Goal: Find specific page/section: Find specific page/section

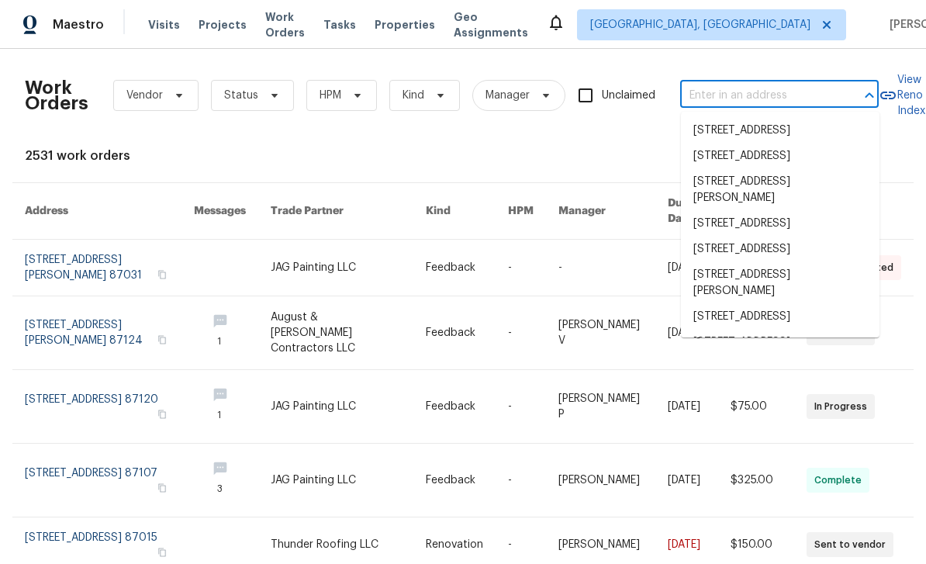
click at [735, 95] on input "text" at bounding box center [757, 96] width 155 height 24
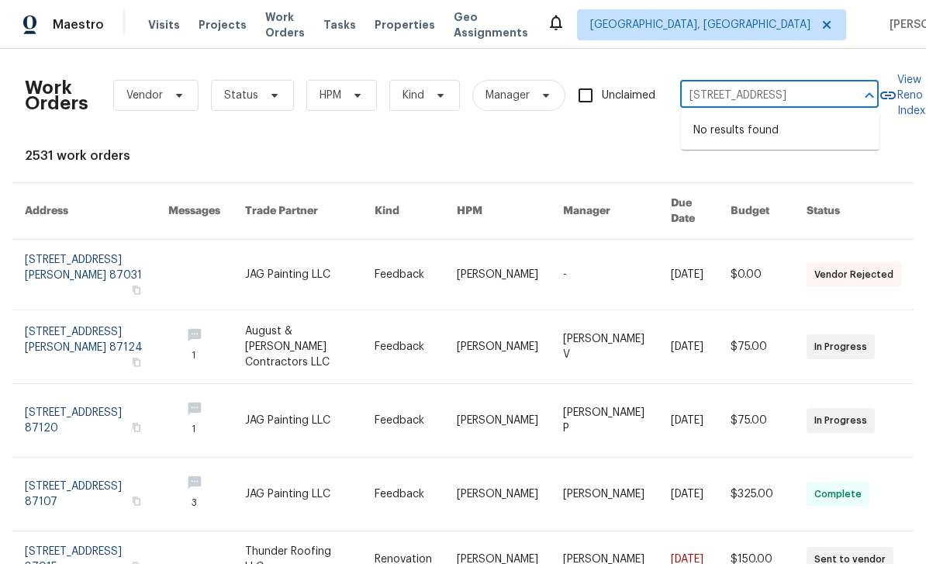
type input "[STREET_ADDRESS]"
click at [739, 19] on span "[GEOGRAPHIC_DATA], [GEOGRAPHIC_DATA]" at bounding box center [700, 25] width 220 height 16
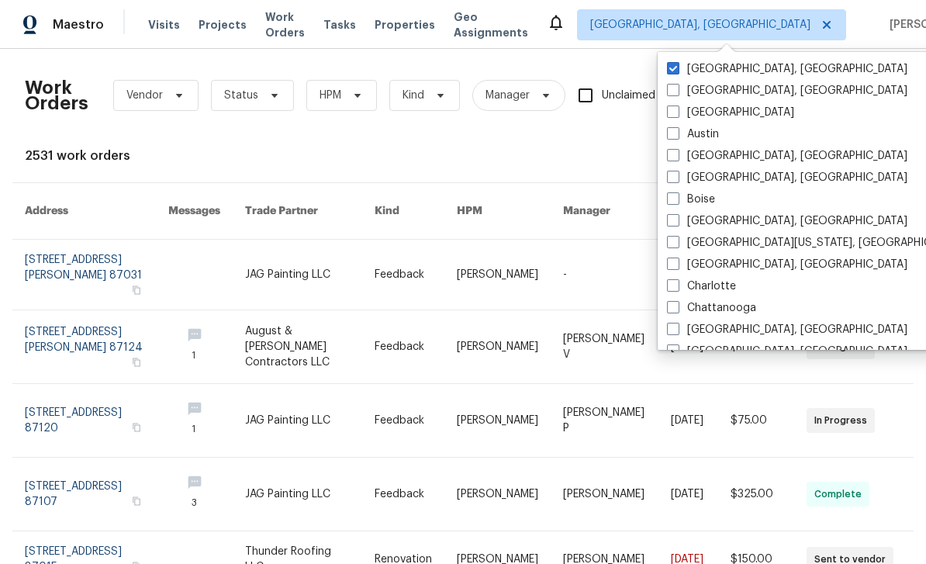
click at [673, 114] on span at bounding box center [673, 111] width 12 height 12
click at [673, 114] on input "[GEOGRAPHIC_DATA]" at bounding box center [672, 110] width 10 height 10
checkbox input "true"
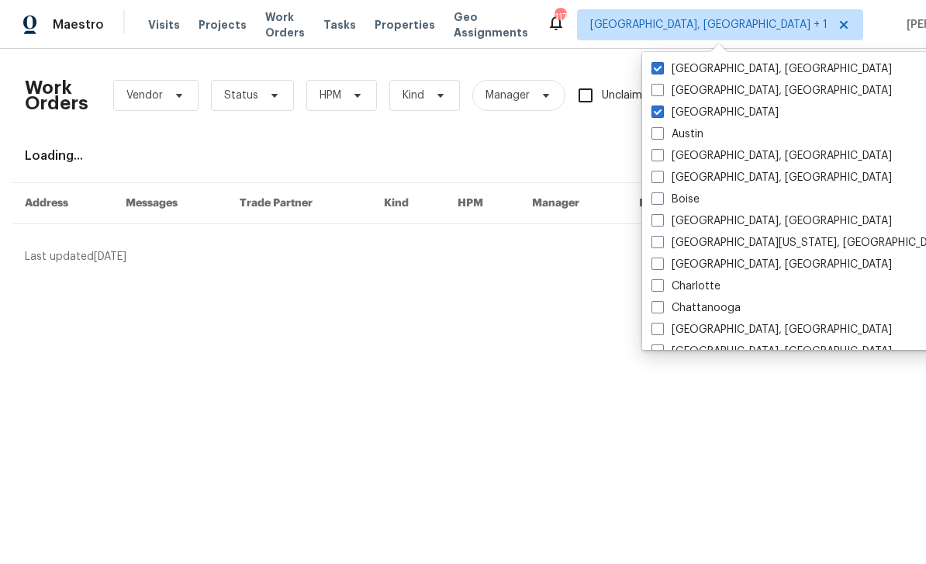
click at [660, 66] on span at bounding box center [658, 68] width 12 height 12
click at [660, 66] on input "[GEOGRAPHIC_DATA], [GEOGRAPHIC_DATA]" at bounding box center [657, 66] width 10 height 10
checkbox input "false"
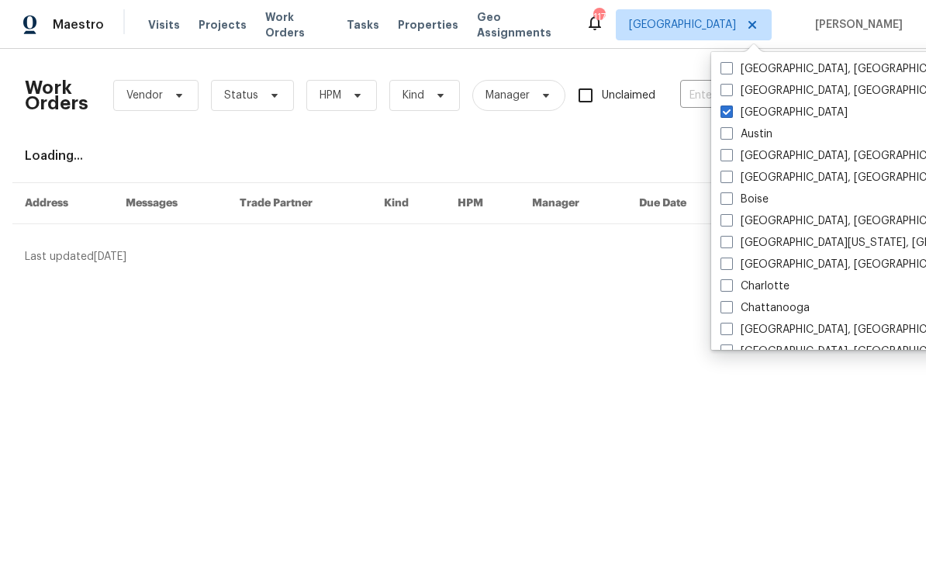
click at [697, 91] on input "text" at bounding box center [757, 96] width 155 height 24
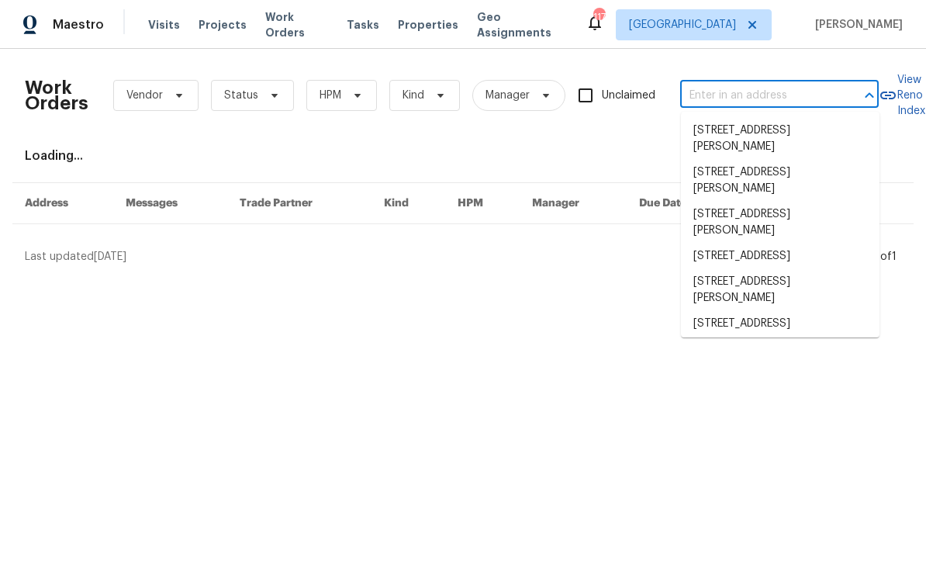
click at [780, 86] on input "text" at bounding box center [757, 96] width 155 height 24
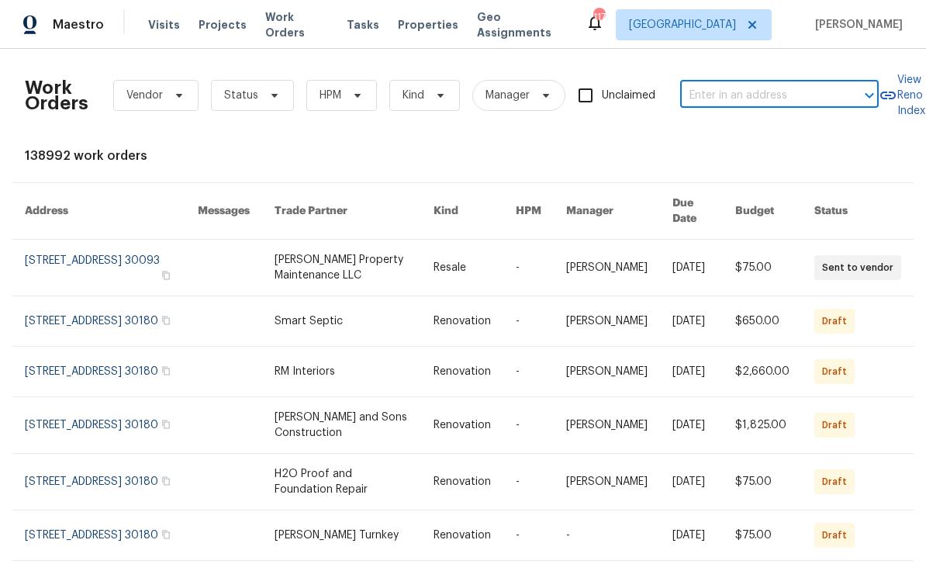
paste input "[STREET_ADDRESS]"
type input "[STREET_ADDRESS]"
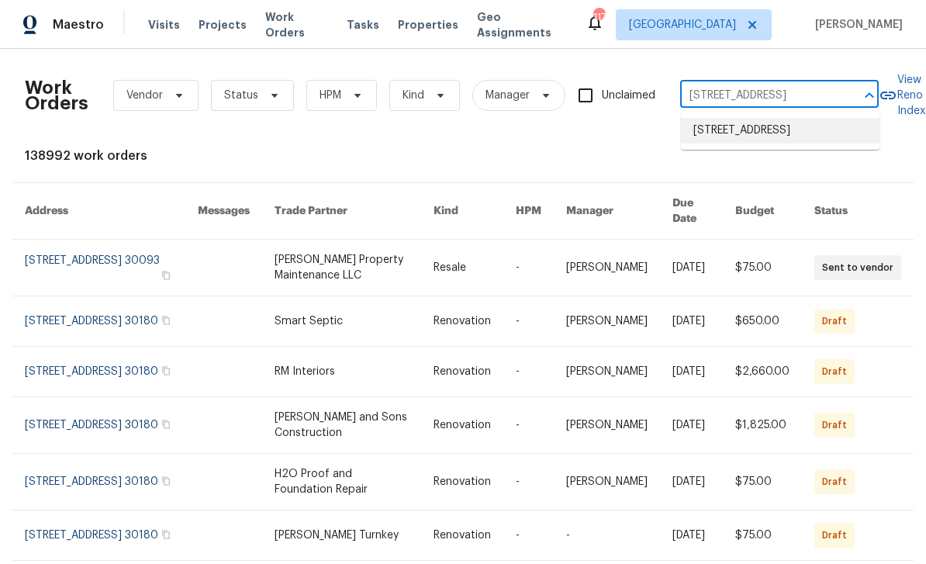
click at [790, 129] on li "[STREET_ADDRESS]" at bounding box center [780, 131] width 199 height 26
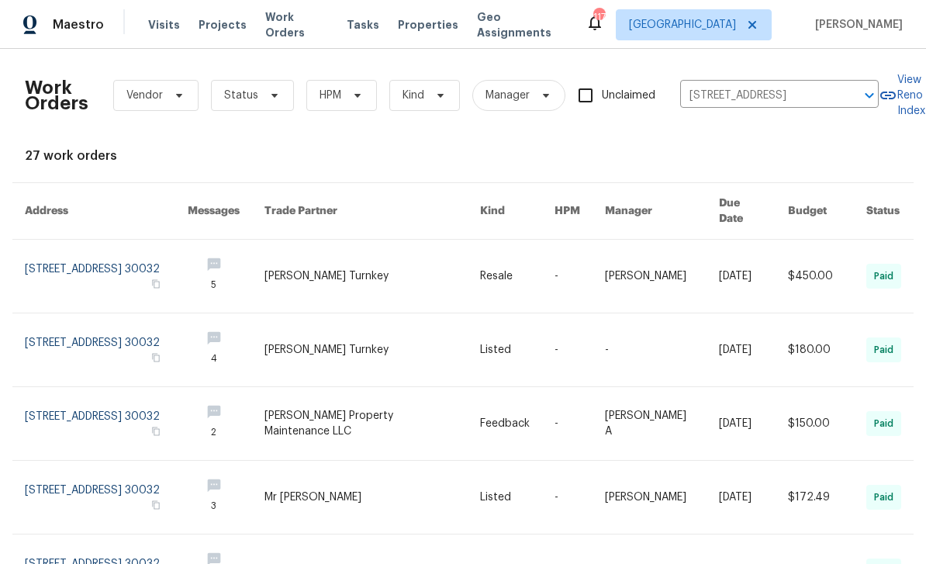
click at [251, 243] on link at bounding box center [226, 276] width 77 height 73
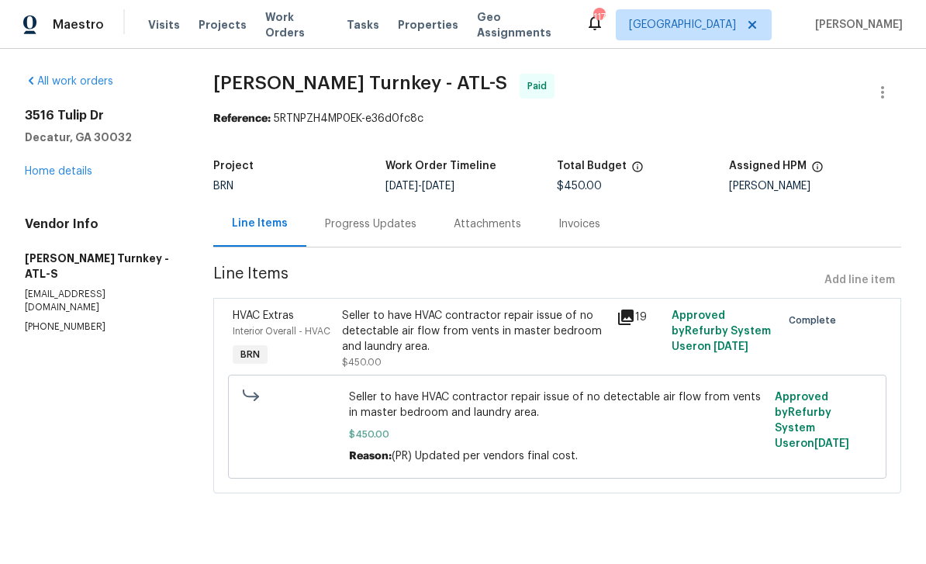
click at [375, 229] on div "Progress Updates" at bounding box center [371, 224] width 92 height 16
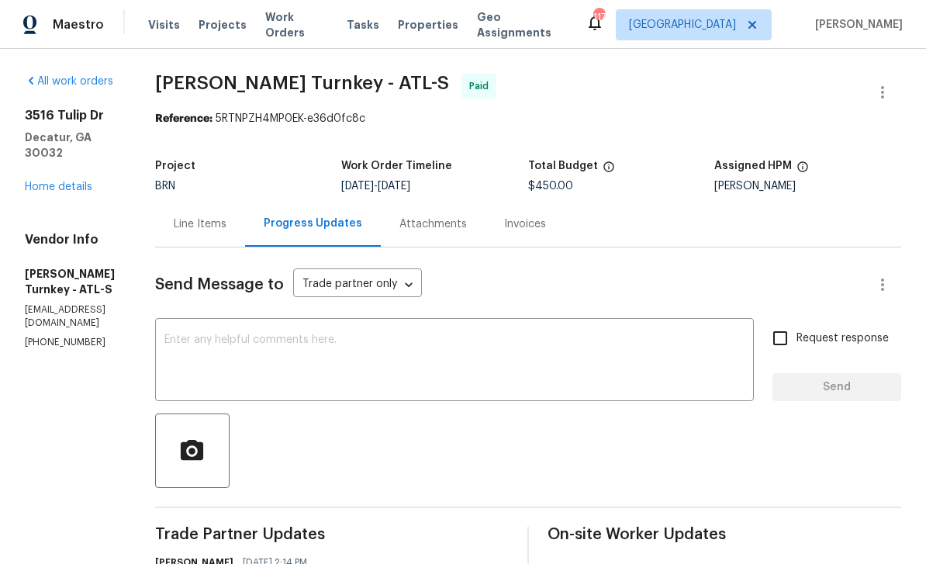
click at [87, 181] on link "Home details" at bounding box center [58, 186] width 67 height 11
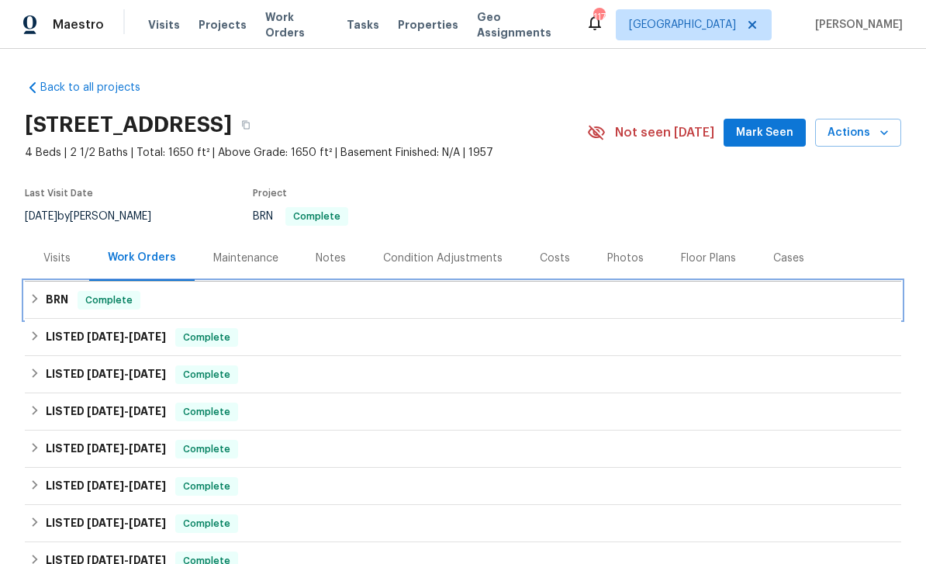
click at [50, 295] on h6 "BRN" at bounding box center [57, 300] width 22 height 19
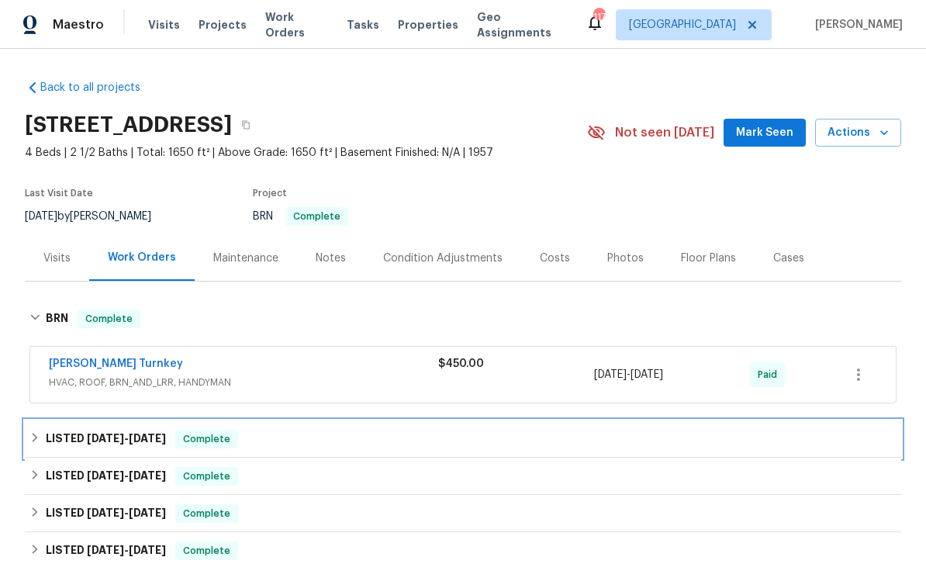
click at [50, 439] on h6 "LISTED [DATE] - [DATE]" at bounding box center [106, 439] width 120 height 19
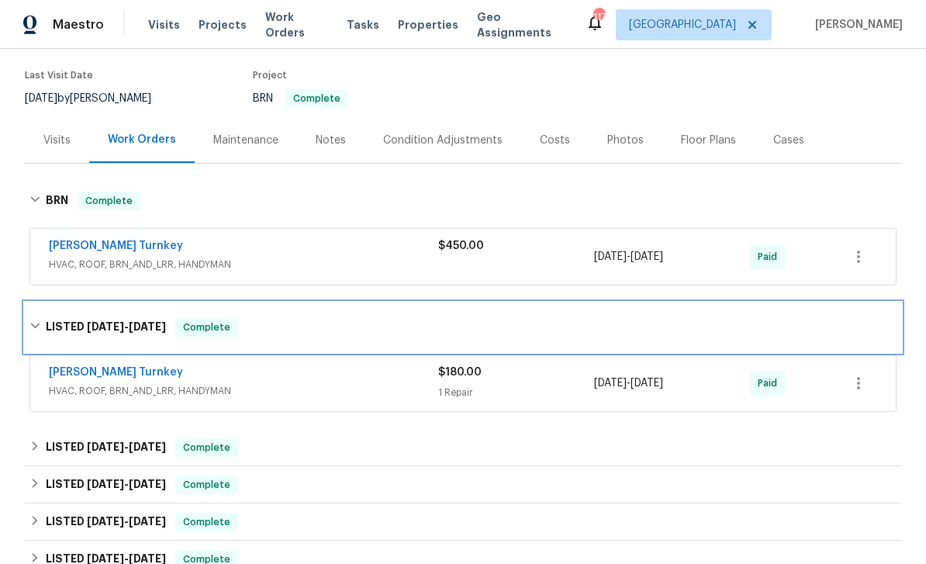
scroll to position [140, 0]
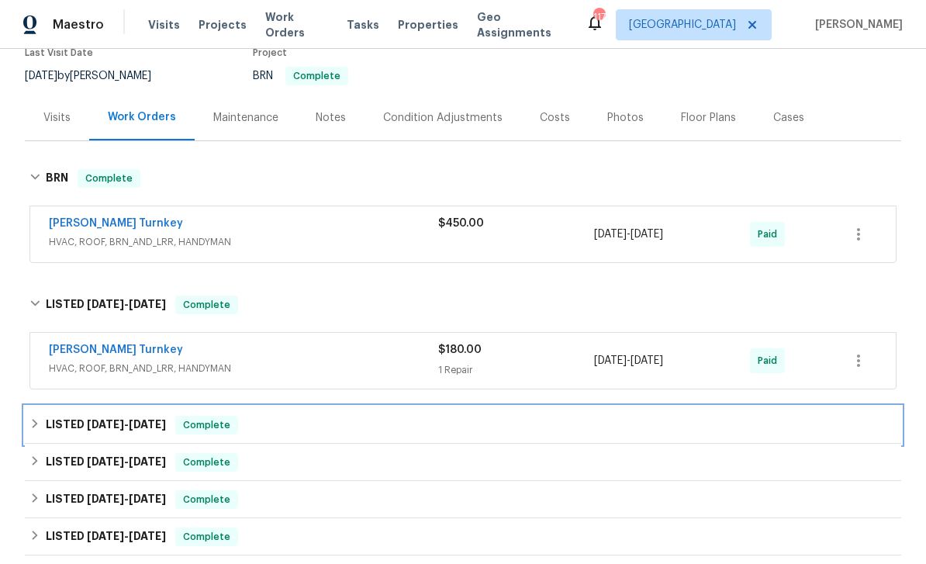
click at [125, 427] on span "[DATE] - [DATE]" at bounding box center [126, 424] width 79 height 11
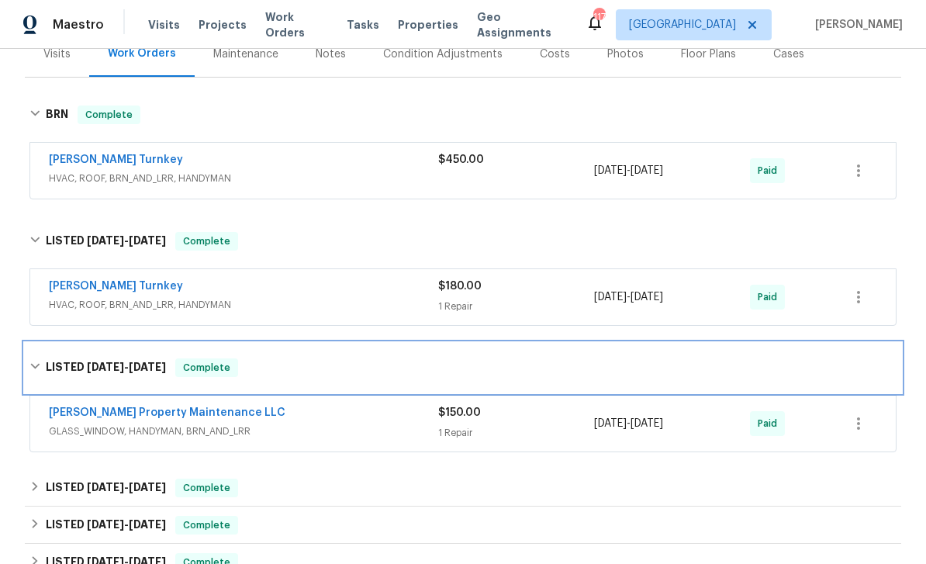
scroll to position [226, 0]
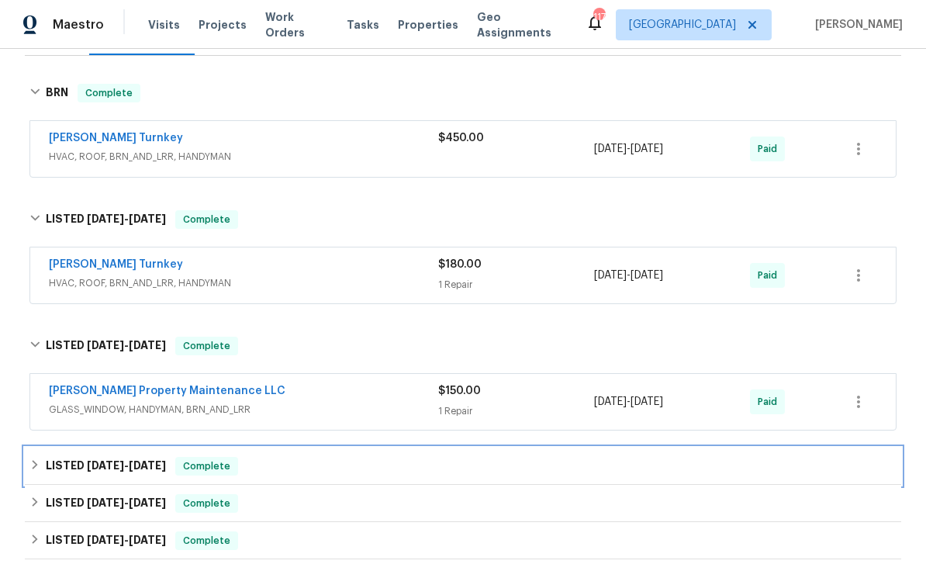
click at [133, 463] on span "[DATE]" at bounding box center [147, 465] width 37 height 11
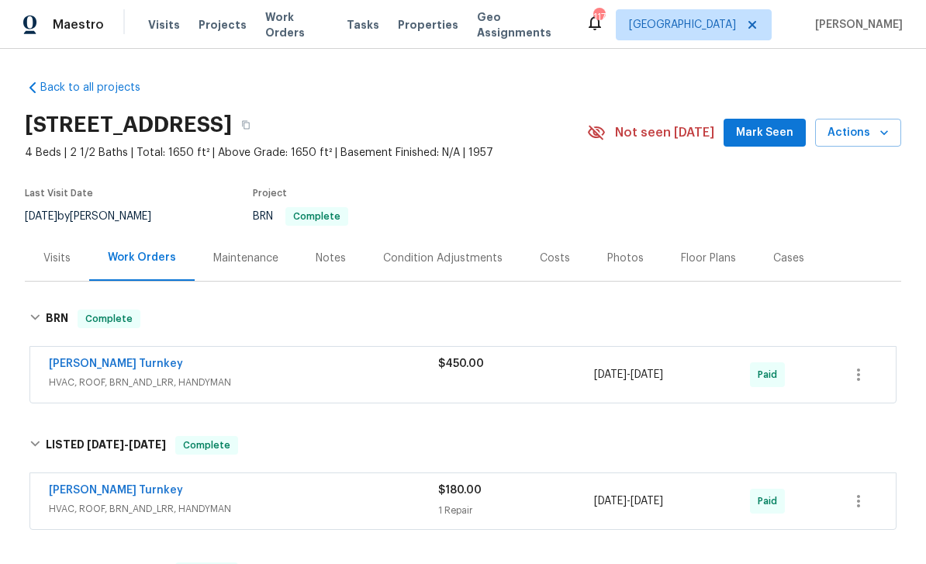
scroll to position [0, 0]
click at [327, 256] on div "Notes" at bounding box center [331, 259] width 30 height 16
